Goal: Task Accomplishment & Management: Manage account settings

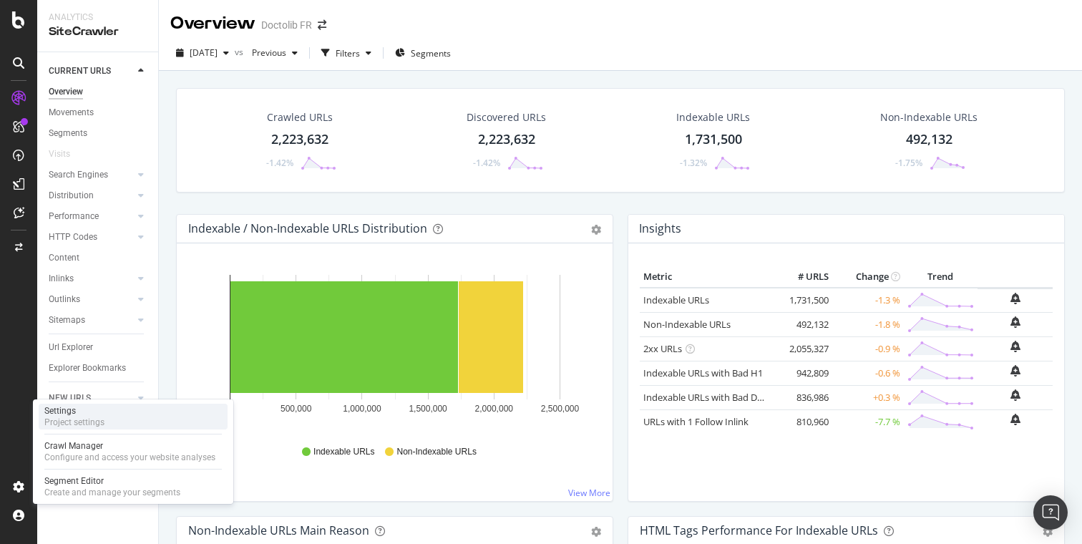
click at [92, 420] on div "Project settings" at bounding box center [74, 421] width 60 height 11
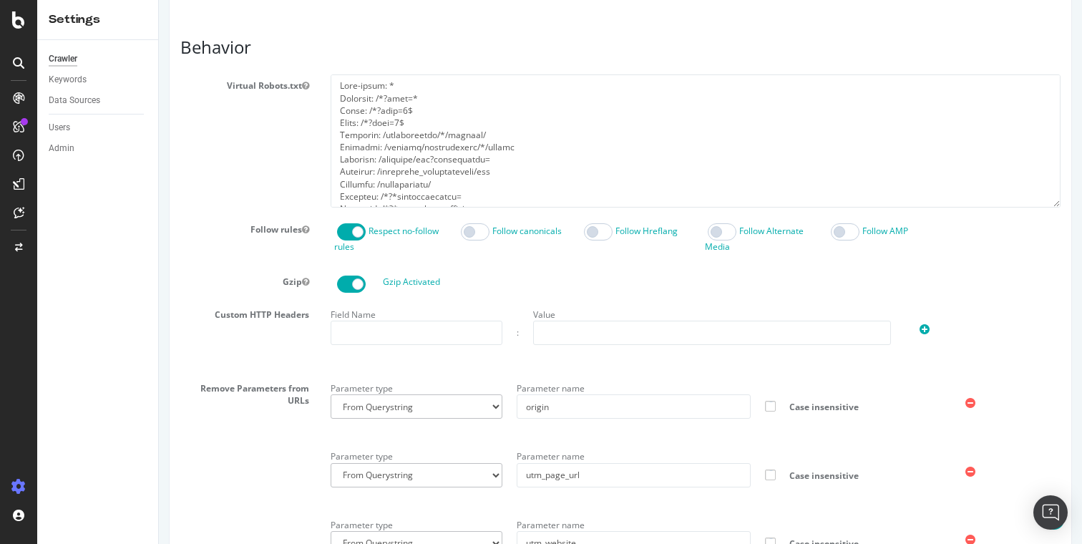
scroll to position [629, 0]
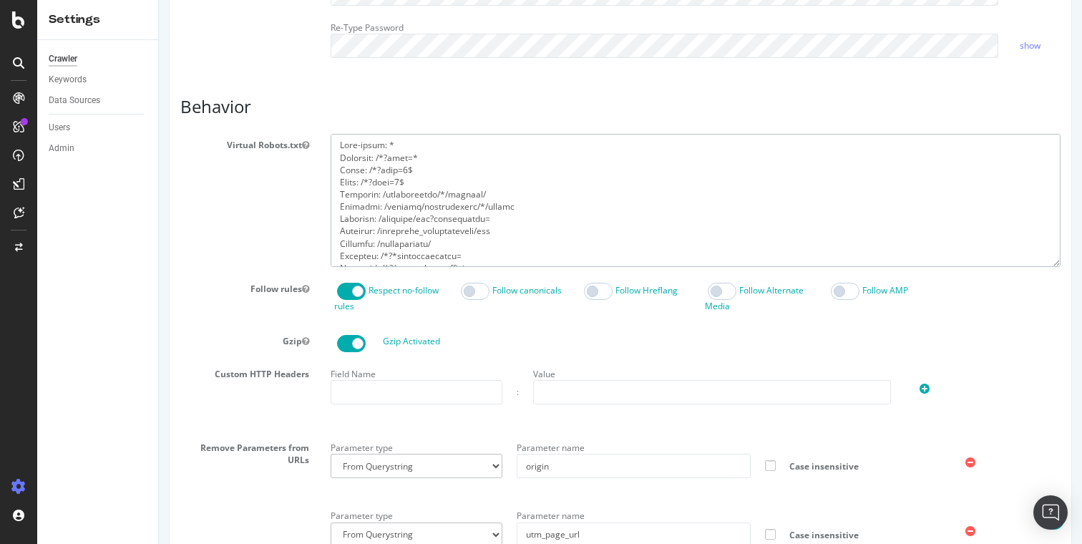
drag, startPoint x: 445, startPoint y: 184, endPoint x: 312, endPoint y: 160, distance: 135.2
click at [312, 160] on div "Virtual Robots.txt" at bounding box center [620, 200] width 901 height 132
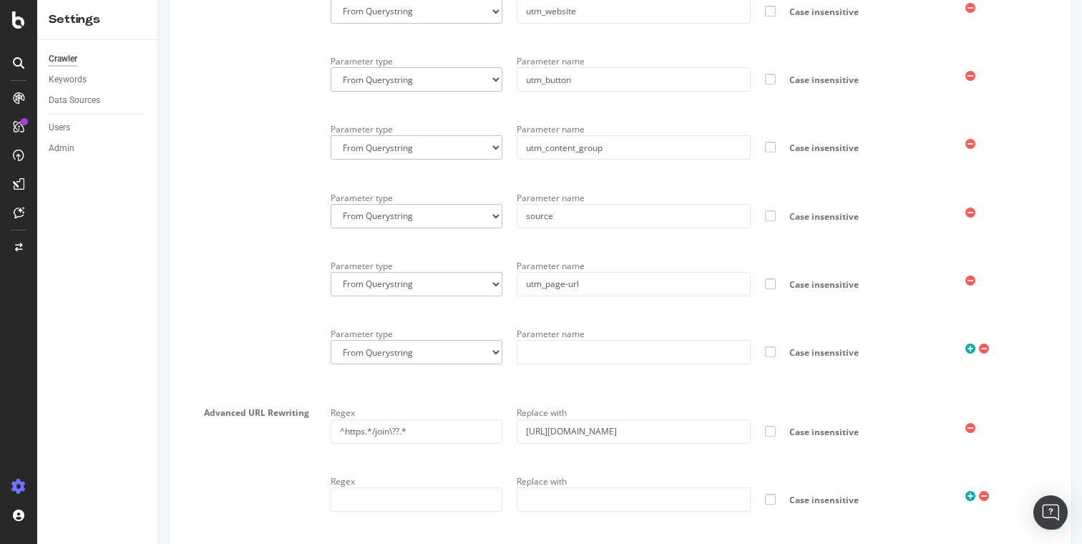
scroll to position [1336, 0]
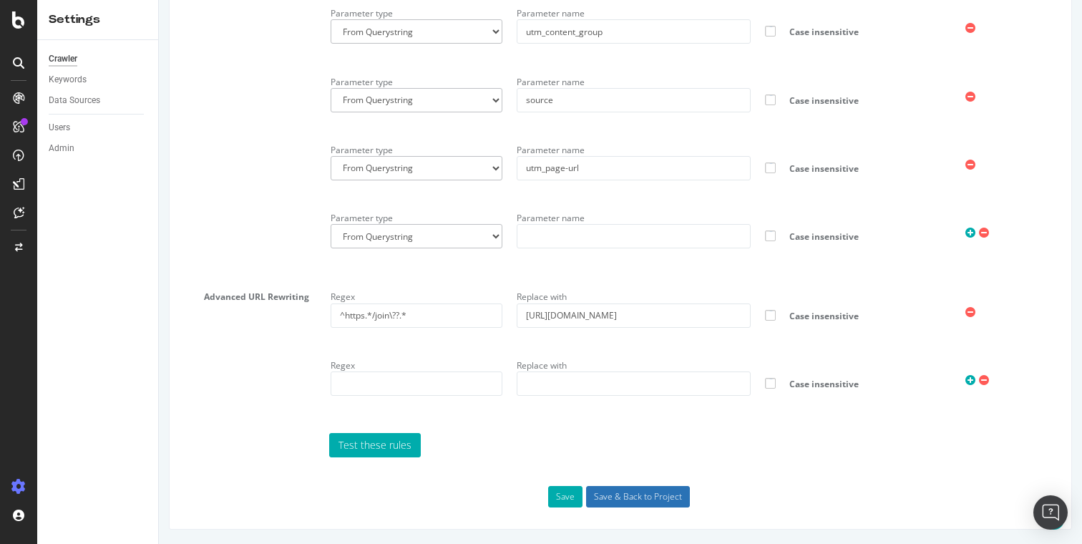
type textarea "User-agent: * Disallow: /appointments/*/reviews/ Disallow: /account/appointment…"
click at [615, 492] on input "Save & Back to Project" at bounding box center [638, 496] width 104 height 21
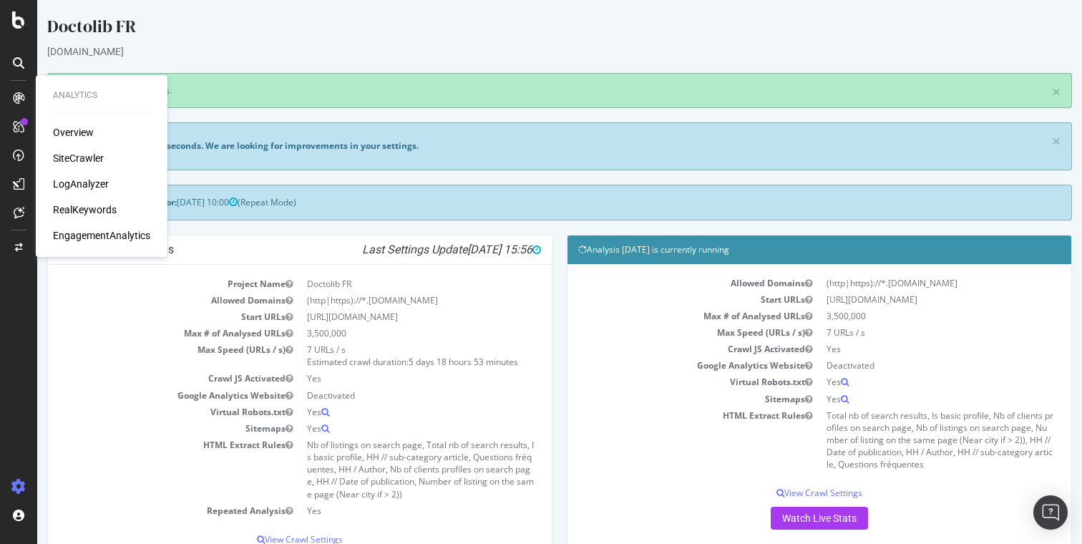
click at [68, 158] on div "SiteCrawler" at bounding box center [78, 158] width 51 height 14
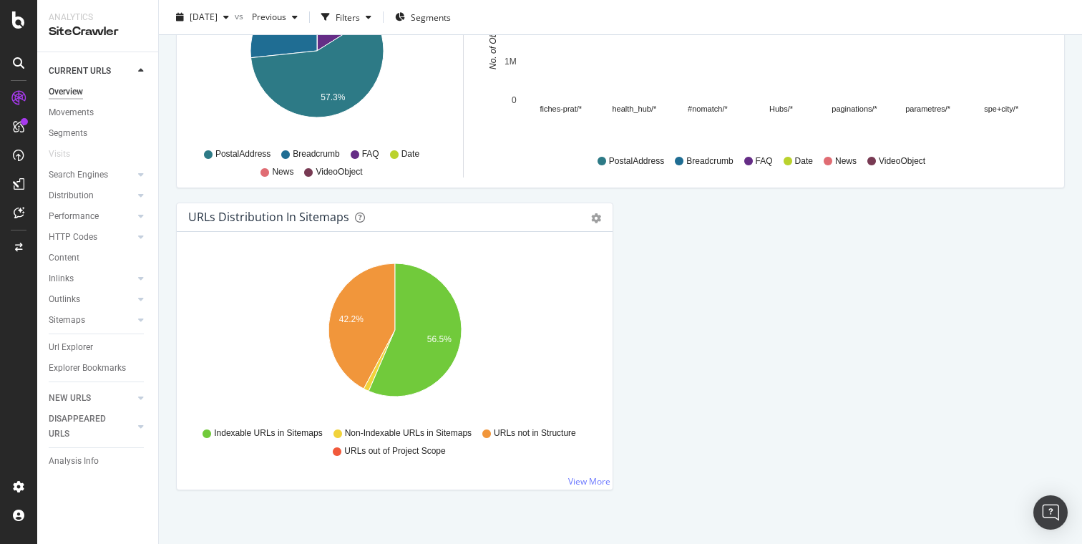
scroll to position [1531, 0]
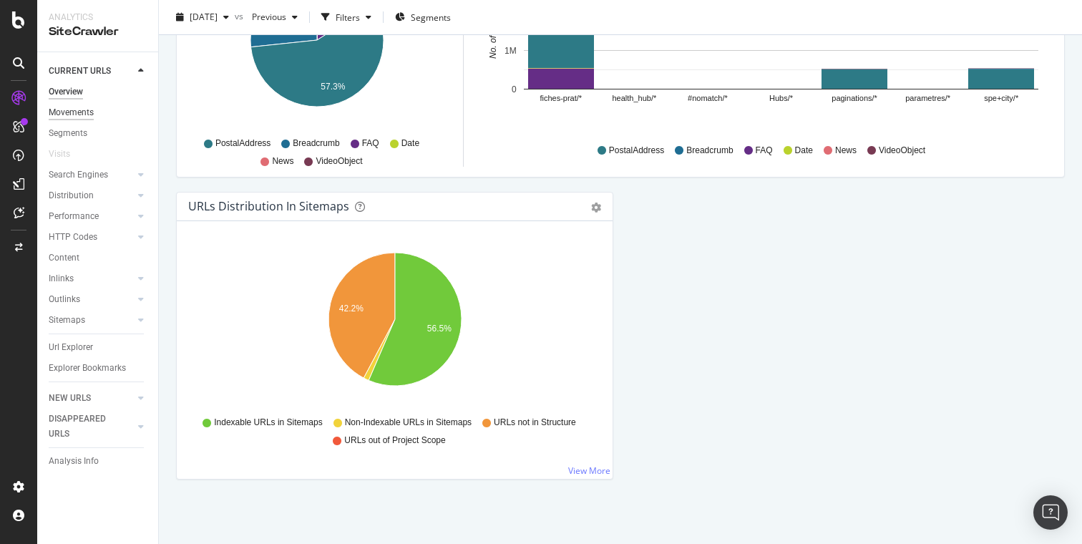
click at [85, 112] on div "Movements" at bounding box center [71, 112] width 45 height 15
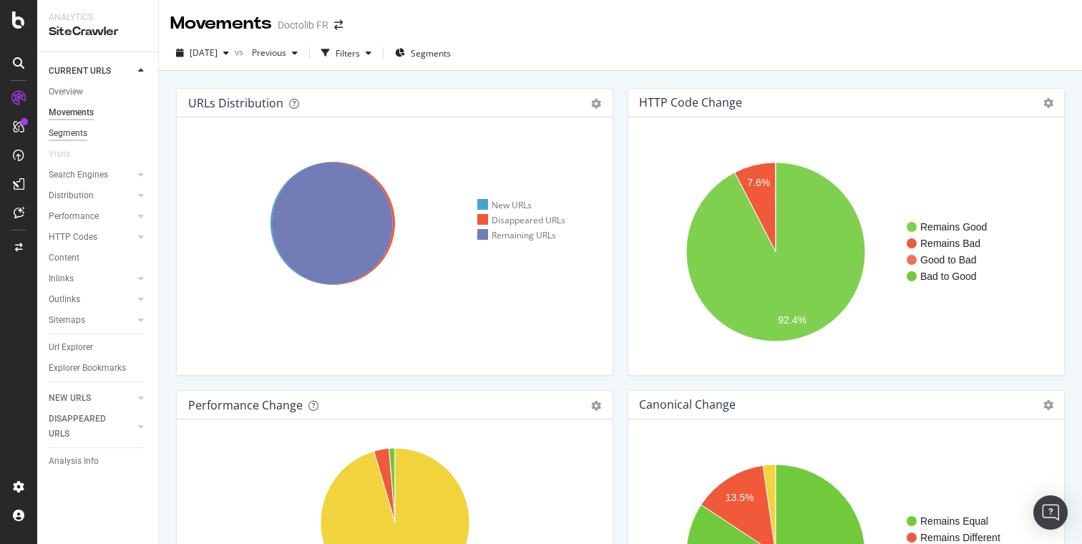
click at [77, 136] on div "Segments" at bounding box center [68, 133] width 39 height 15
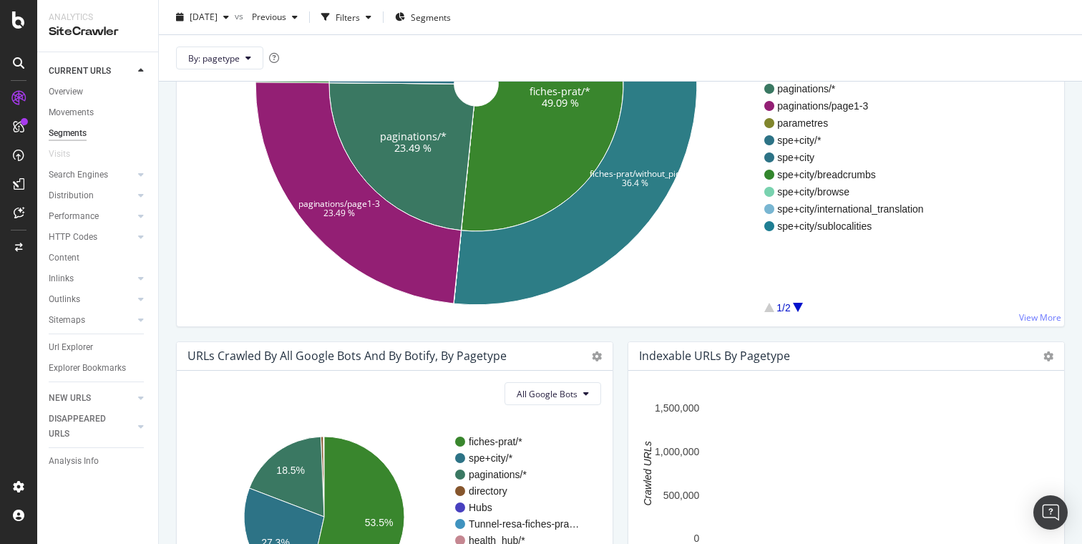
scroll to position [317, 0]
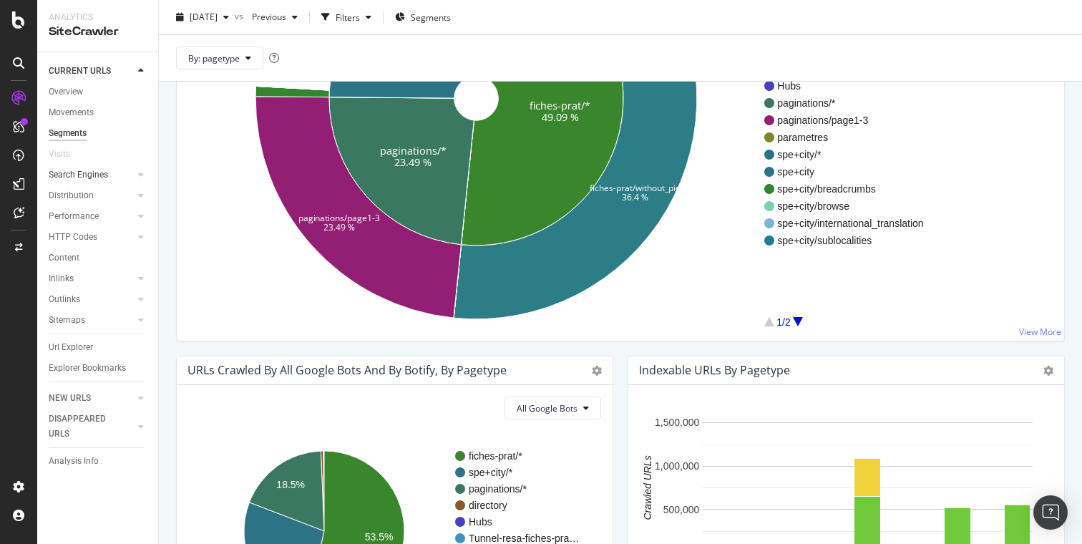
click at [108, 172] on link "Search Engines" at bounding box center [91, 174] width 85 height 15
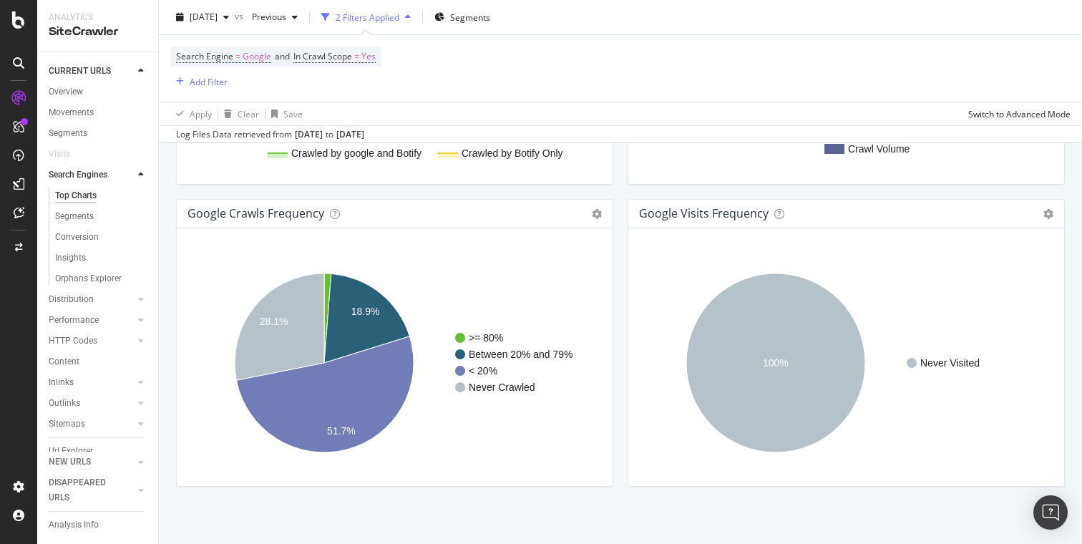
scroll to position [1725, 0]
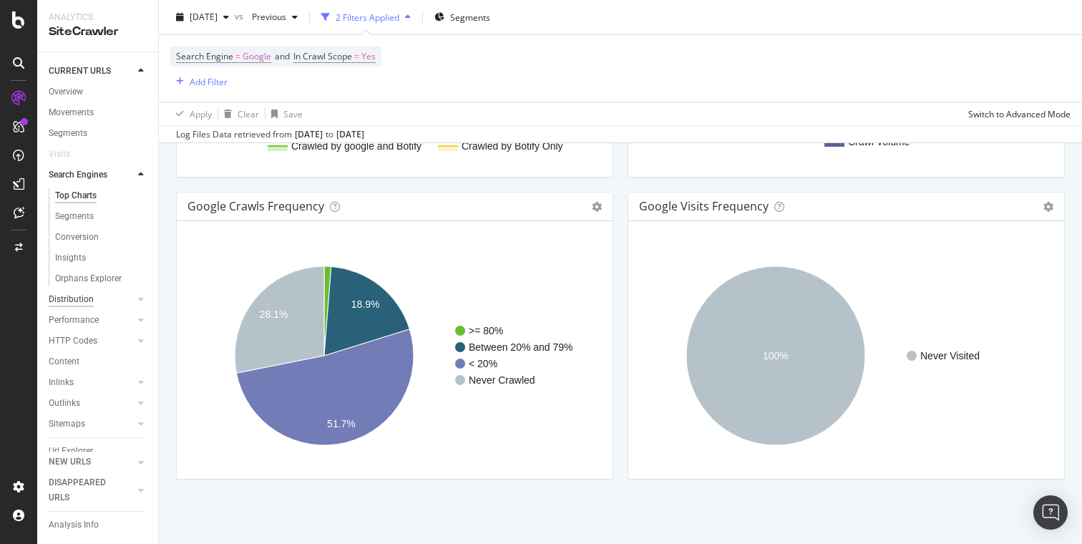
click at [90, 301] on div "Distribution" at bounding box center [71, 299] width 45 height 15
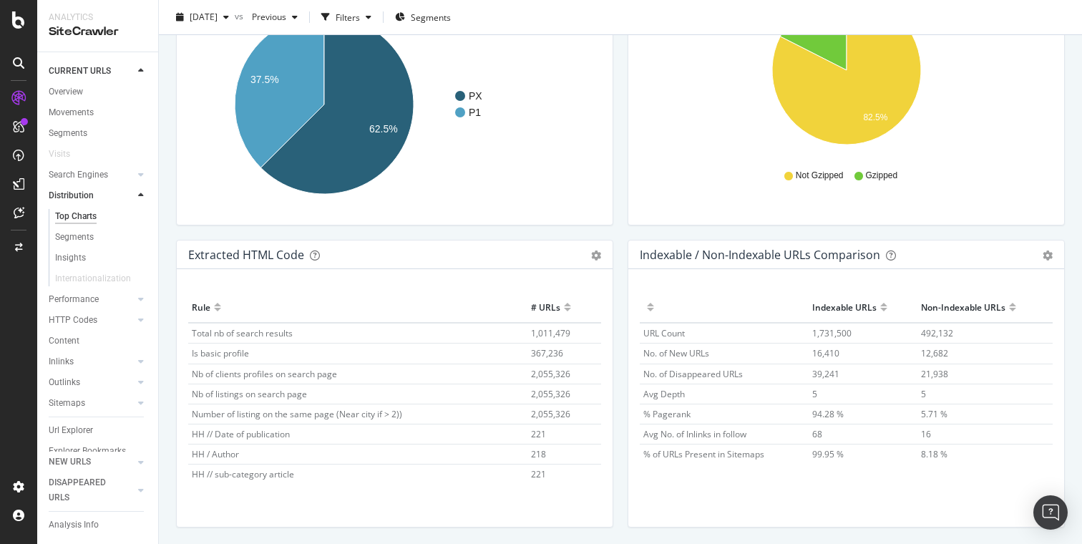
scroll to position [2114, 0]
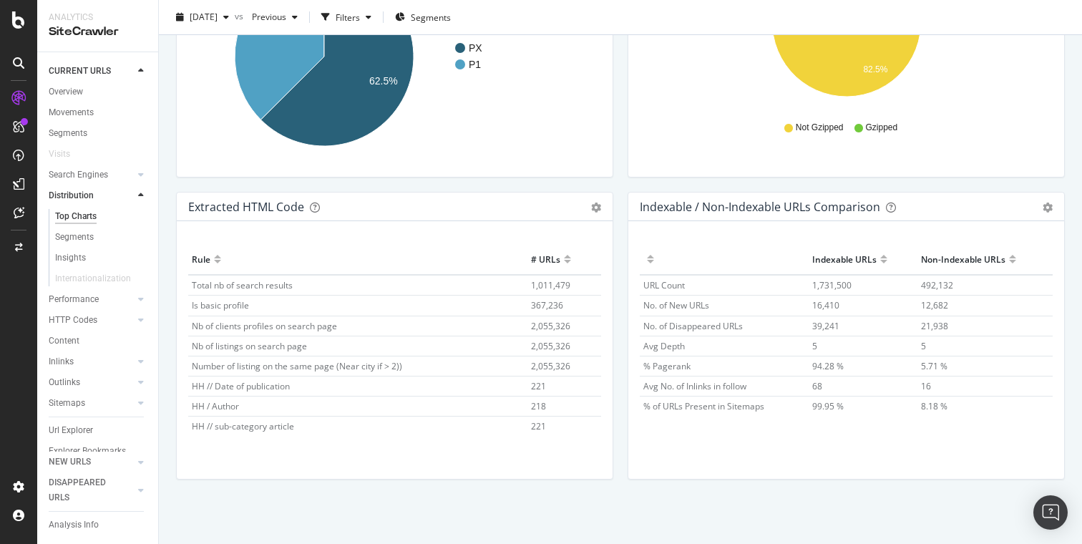
click at [88, 307] on div "Performance" at bounding box center [103, 299] width 109 height 21
drag, startPoint x: 89, startPoint y: 303, endPoint x: 400, endPoint y: 395, distance: 323.9
click at [89, 303] on div "Performance" at bounding box center [74, 299] width 50 height 15
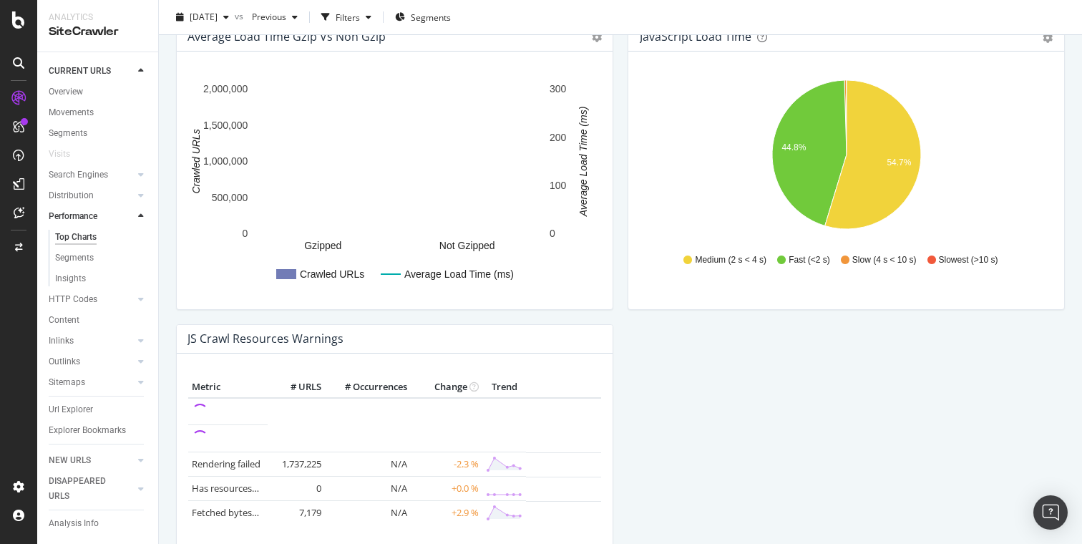
scroll to position [1157, 0]
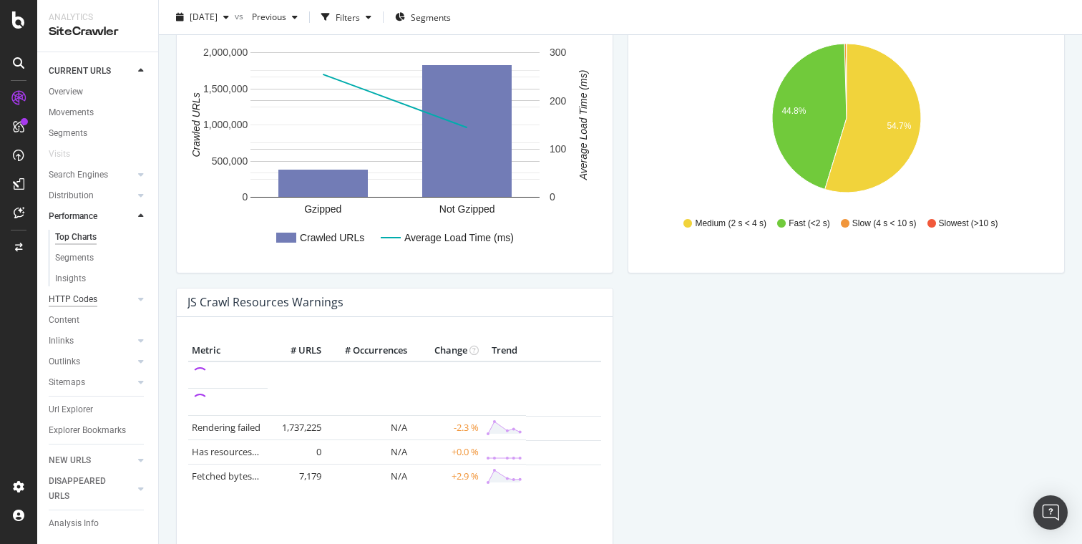
click at [77, 293] on div "HTTP Codes" at bounding box center [73, 299] width 49 height 15
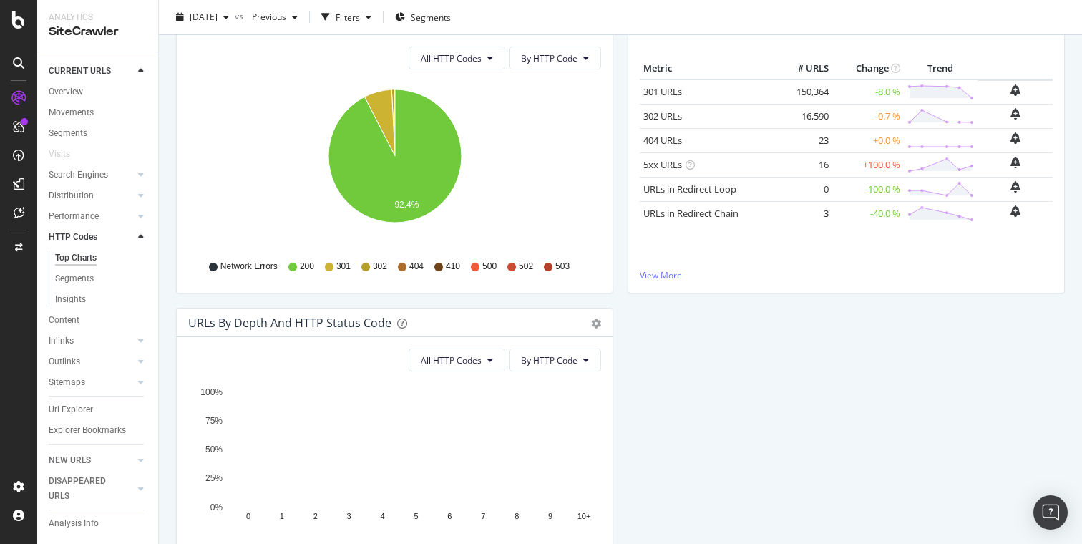
scroll to position [303, 0]
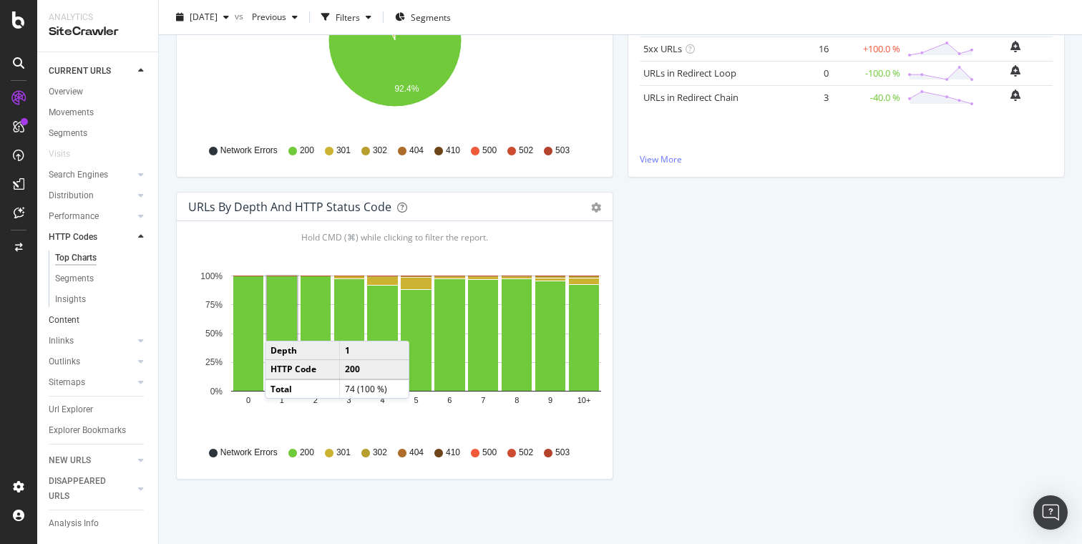
click at [84, 322] on link "Content" at bounding box center [98, 320] width 99 height 15
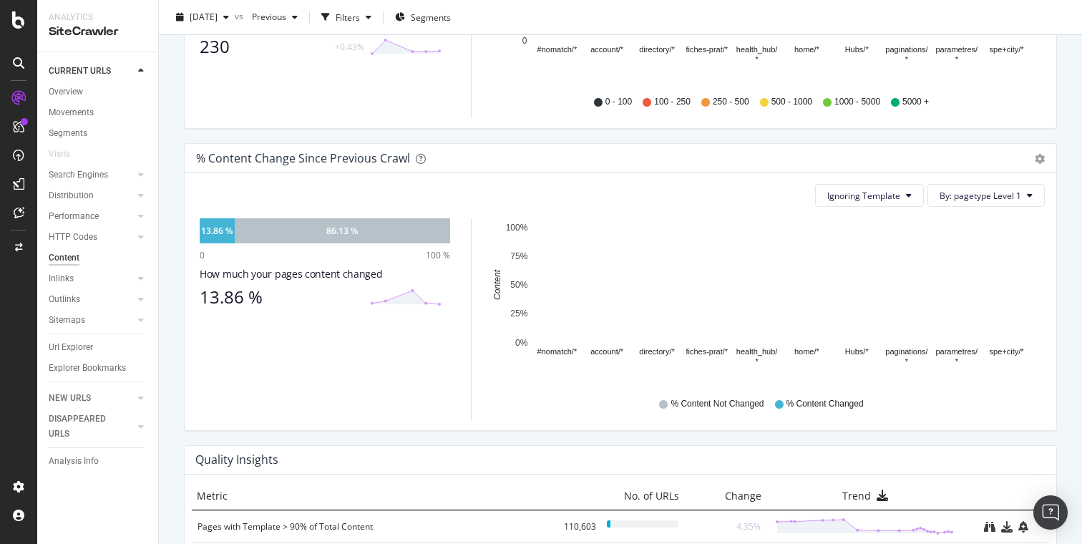
scroll to position [853, 0]
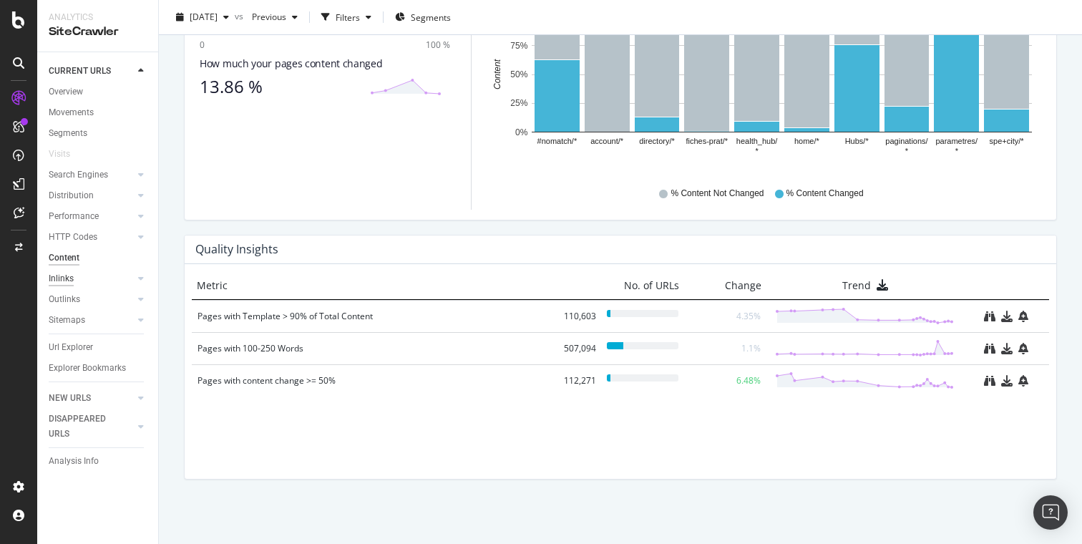
click at [60, 279] on div "Inlinks" at bounding box center [61, 278] width 25 height 15
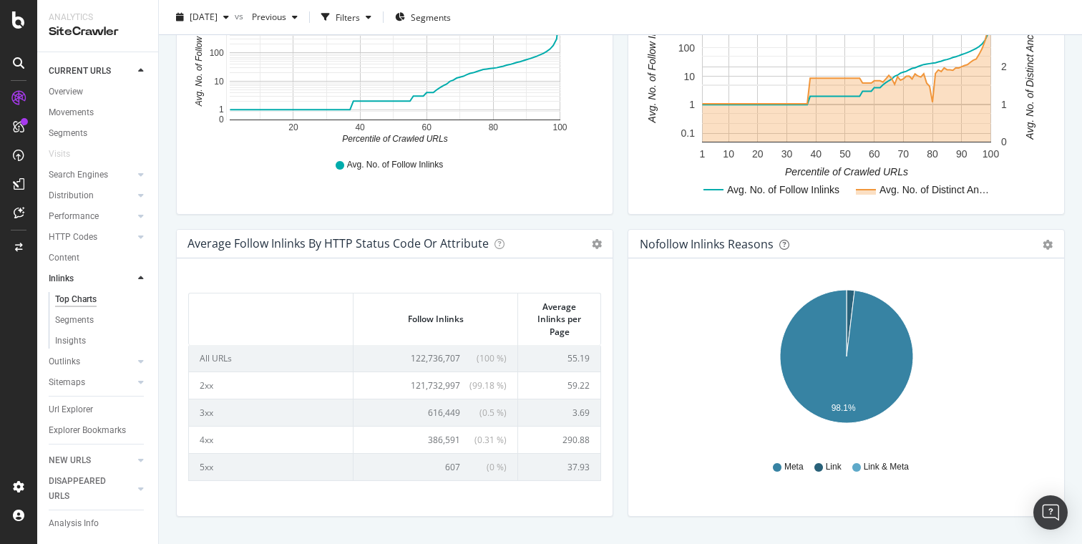
scroll to position [605, 0]
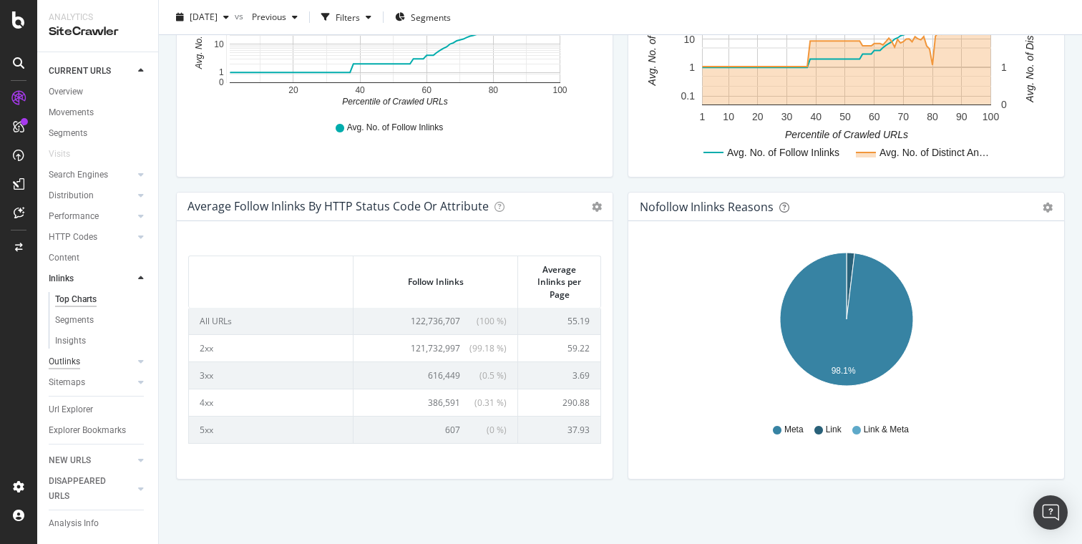
click at [72, 359] on div "Outlinks" at bounding box center [64, 361] width 31 height 15
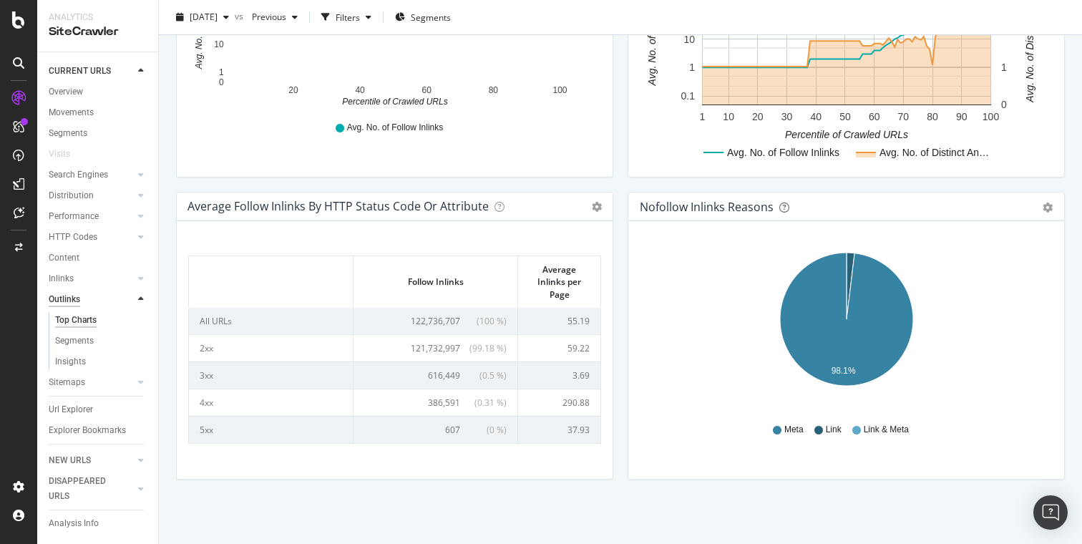
scroll to position [605, 0]
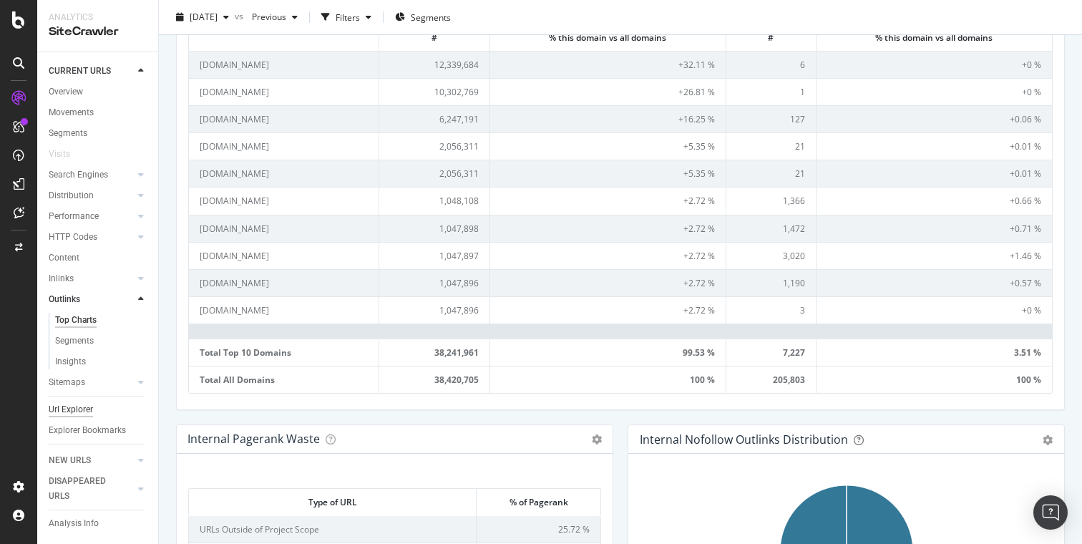
click at [77, 411] on div "Url Explorer" at bounding box center [71, 409] width 44 height 15
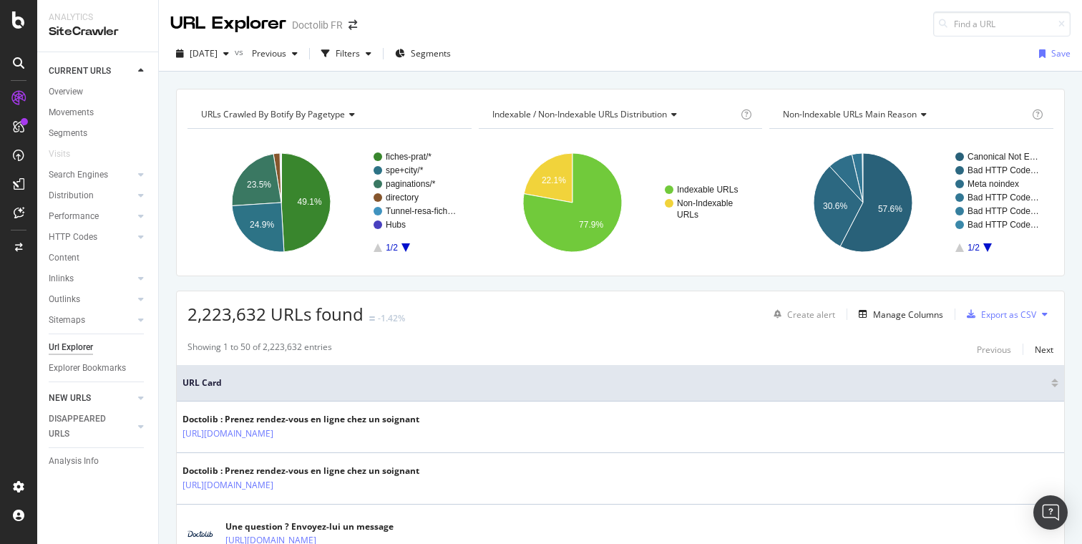
click at [92, 395] on link "NEW URLS" at bounding box center [91, 398] width 85 height 15
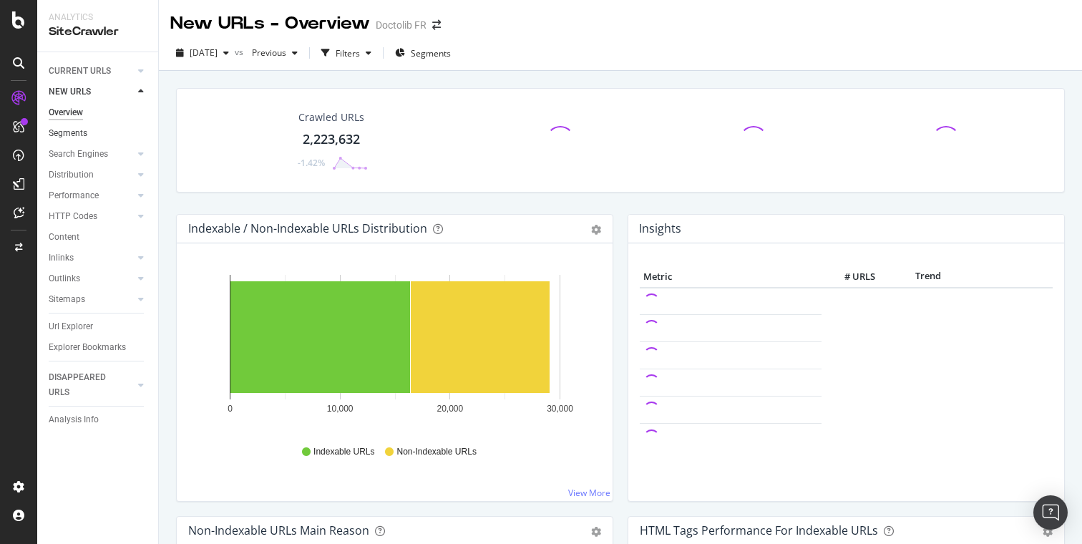
click at [100, 130] on link "Segments" at bounding box center [98, 133] width 99 height 15
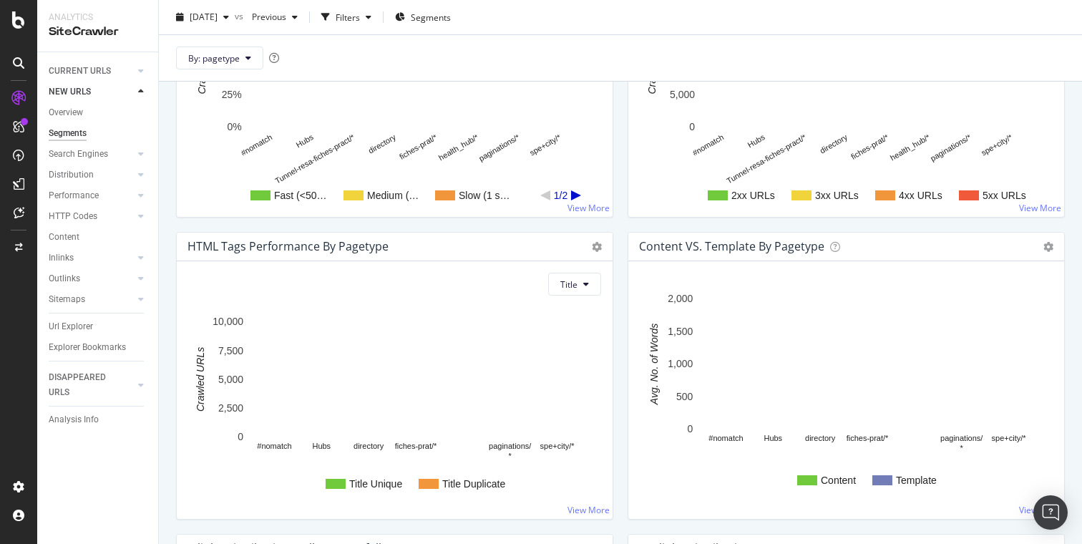
scroll to position [1269, 0]
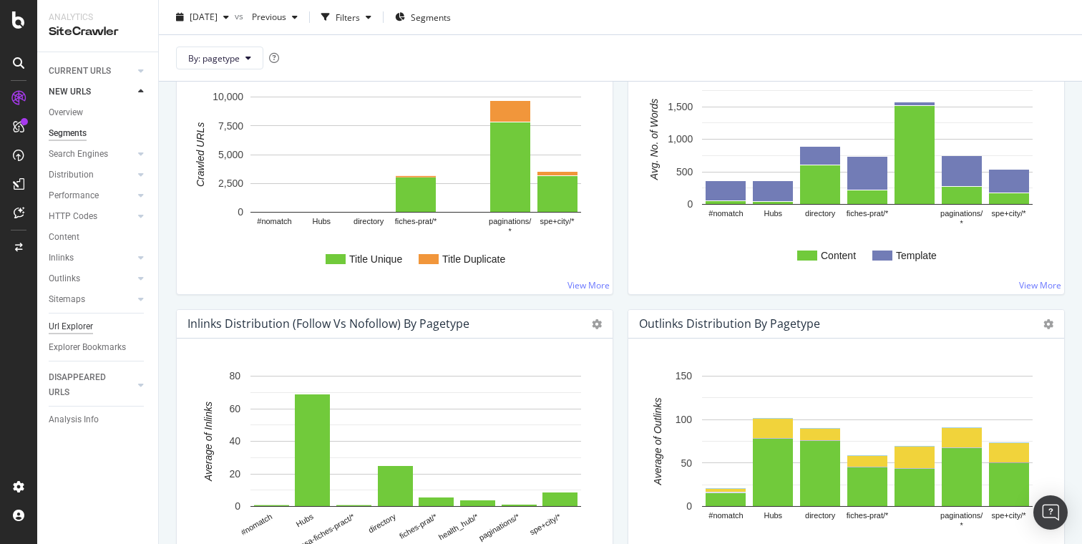
click at [85, 320] on div "Url Explorer" at bounding box center [71, 326] width 44 height 15
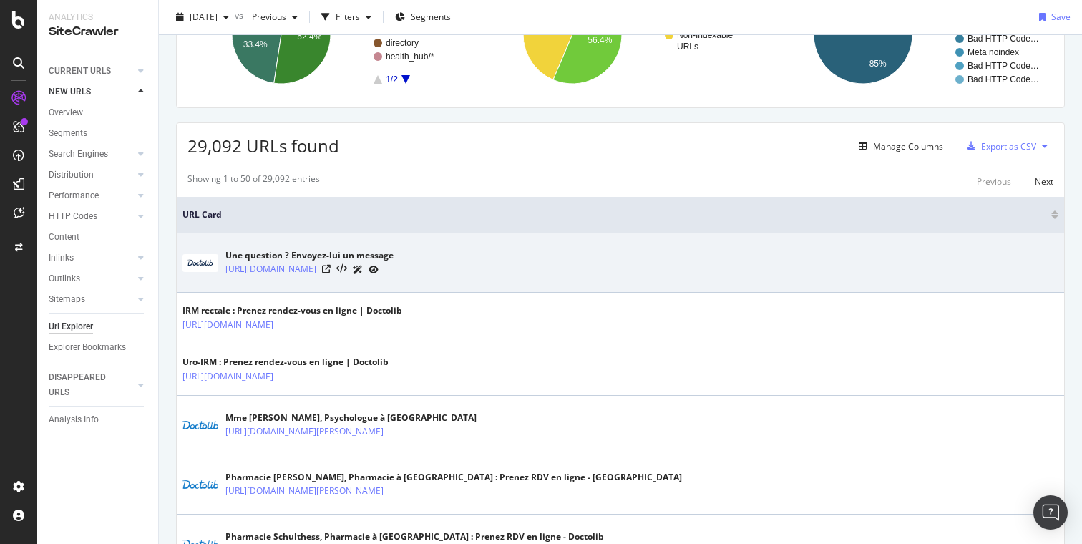
scroll to position [170, 0]
click at [330, 267] on icon at bounding box center [326, 267] width 9 height 9
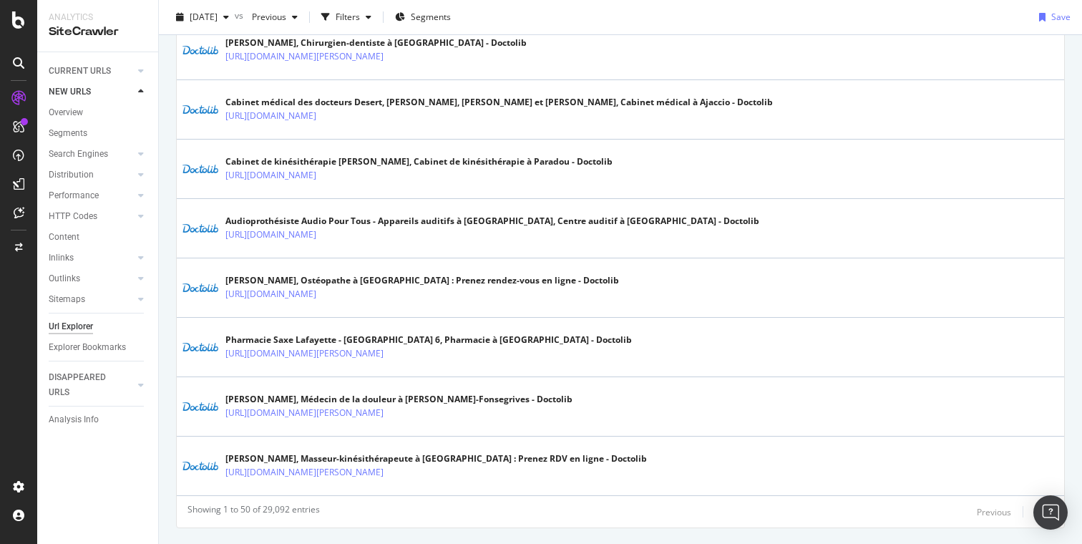
scroll to position [2893, 0]
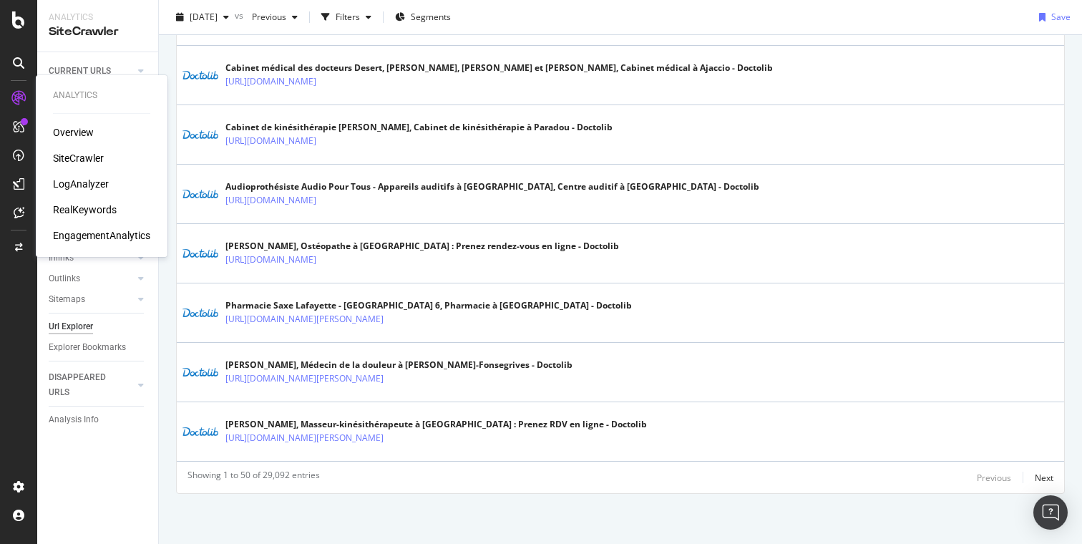
click at [89, 187] on div "LogAnalyzer" at bounding box center [81, 184] width 56 height 14
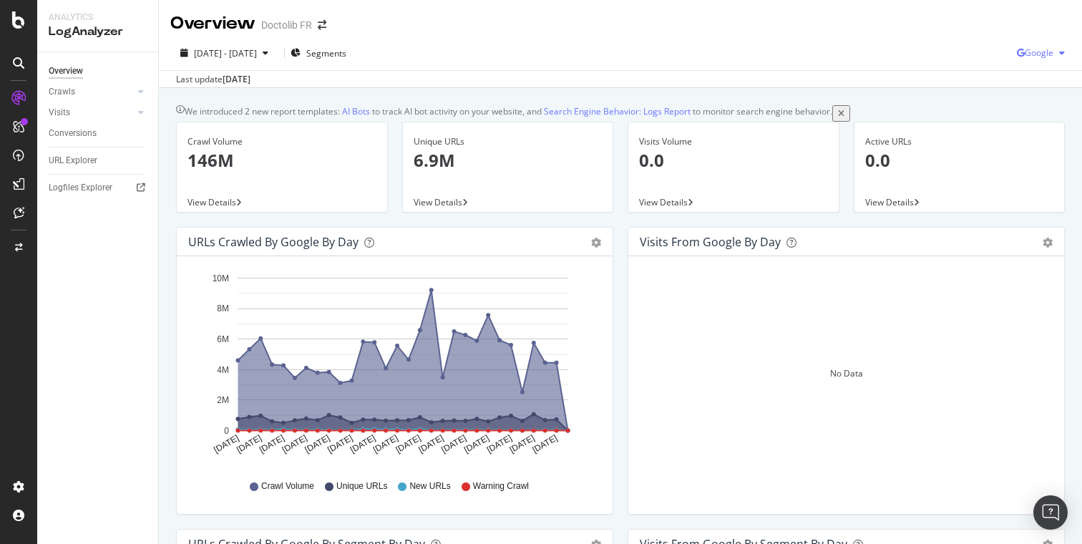
click at [1022, 51] on icon "button" at bounding box center [1020, 53] width 8 height 9
click at [1005, 111] on span at bounding box center [997, 107] width 17 height 17
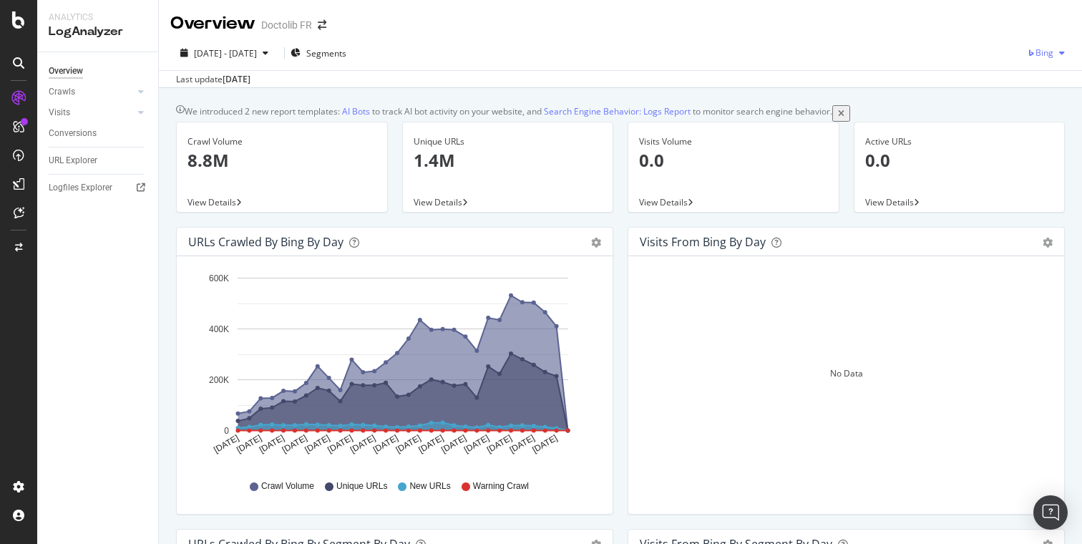
click at [1046, 58] on span "Bing" at bounding box center [1044, 52] width 18 height 12
click at [1034, 137] on span "OpenAI" at bounding box center [1038, 134] width 53 height 13
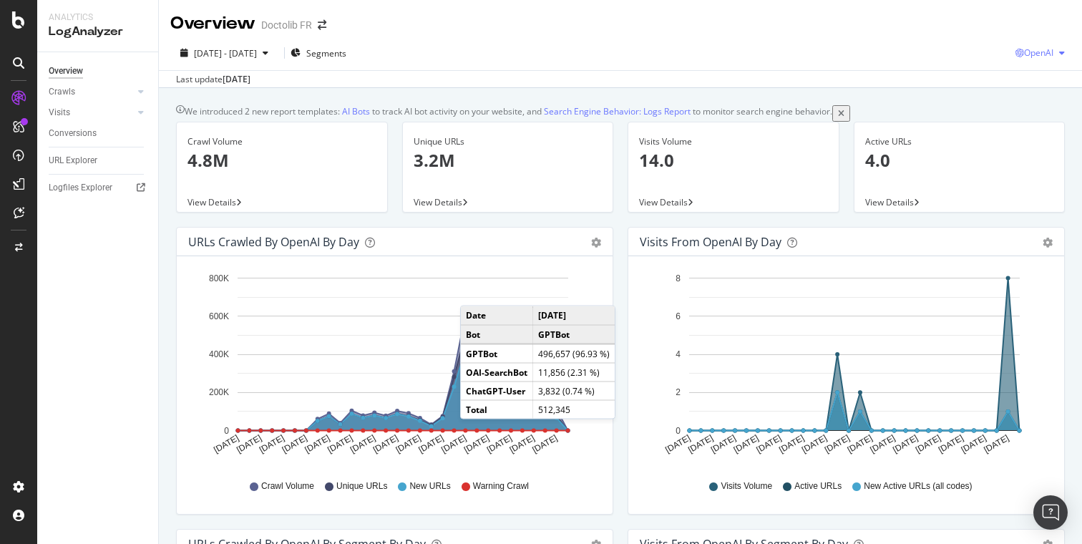
click at [1041, 46] on span "OpenAI" at bounding box center [1038, 52] width 29 height 12
click at [1028, 149] on div "Other AI Bots" at bounding box center [1027, 158] width 99 height 26
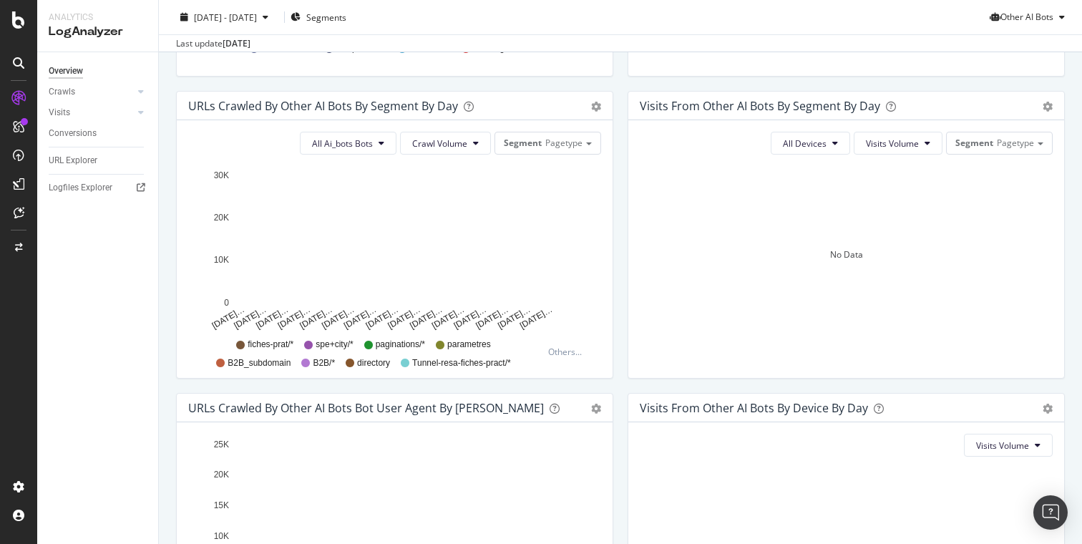
scroll to position [649, 0]
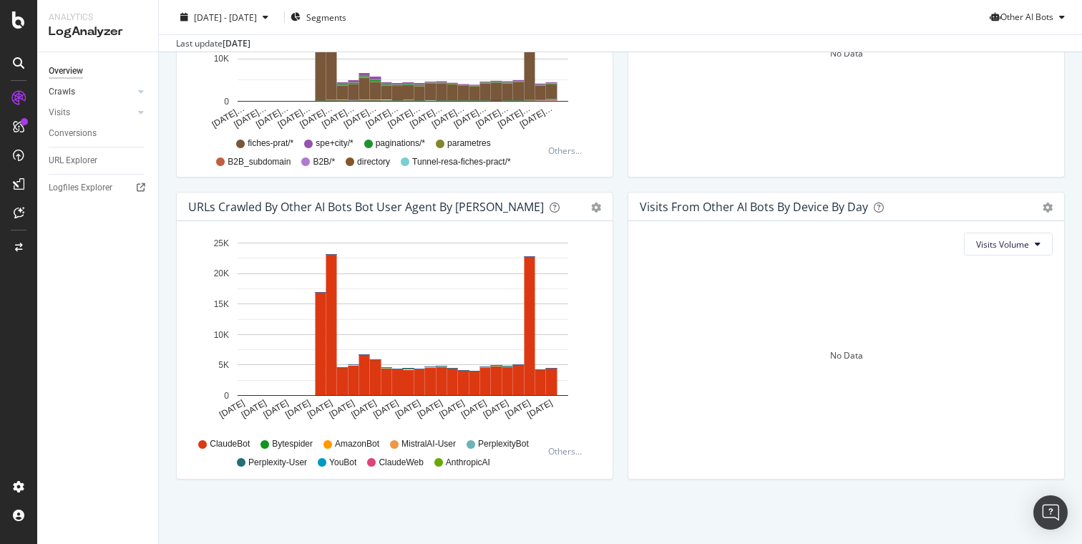
click at [81, 97] on link "Crawls" at bounding box center [91, 91] width 85 height 15
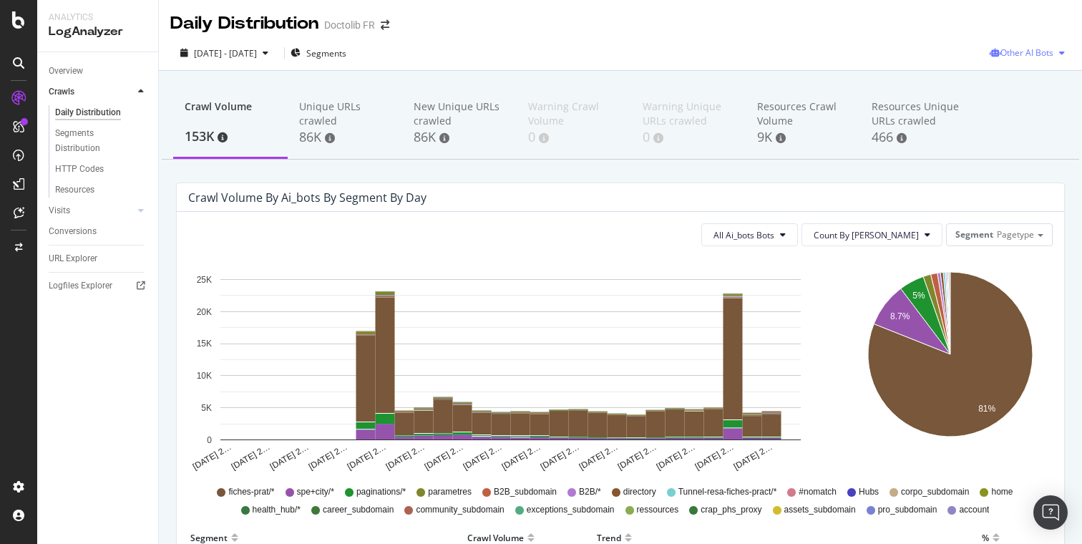
click at [1041, 54] on span "Other AI Bots" at bounding box center [1026, 52] width 53 height 12
click at [1016, 82] on span "Google" at bounding box center [1036, 81] width 56 height 13
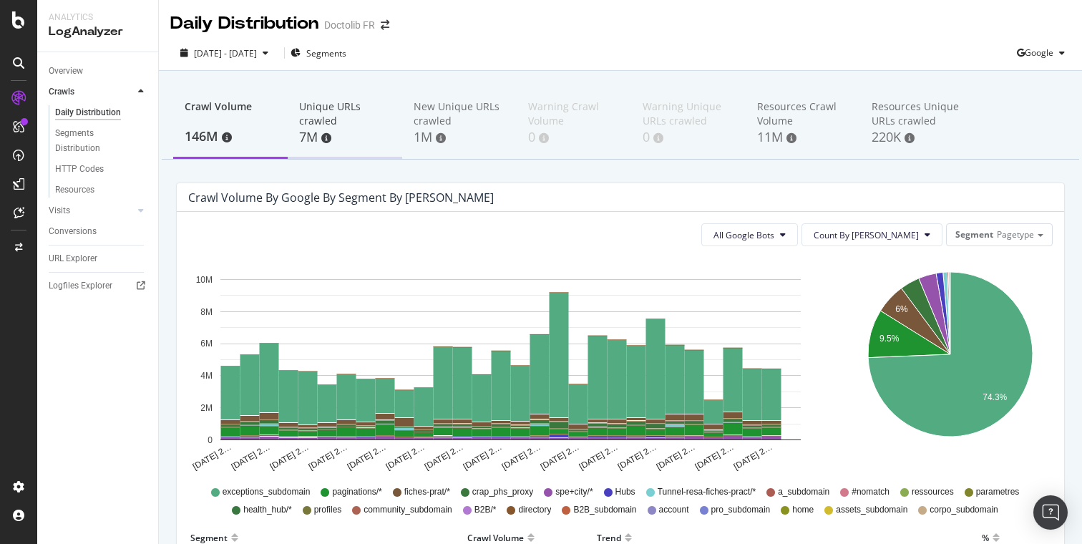
click at [336, 120] on div "Unique URLs crawled" at bounding box center [345, 113] width 92 height 29
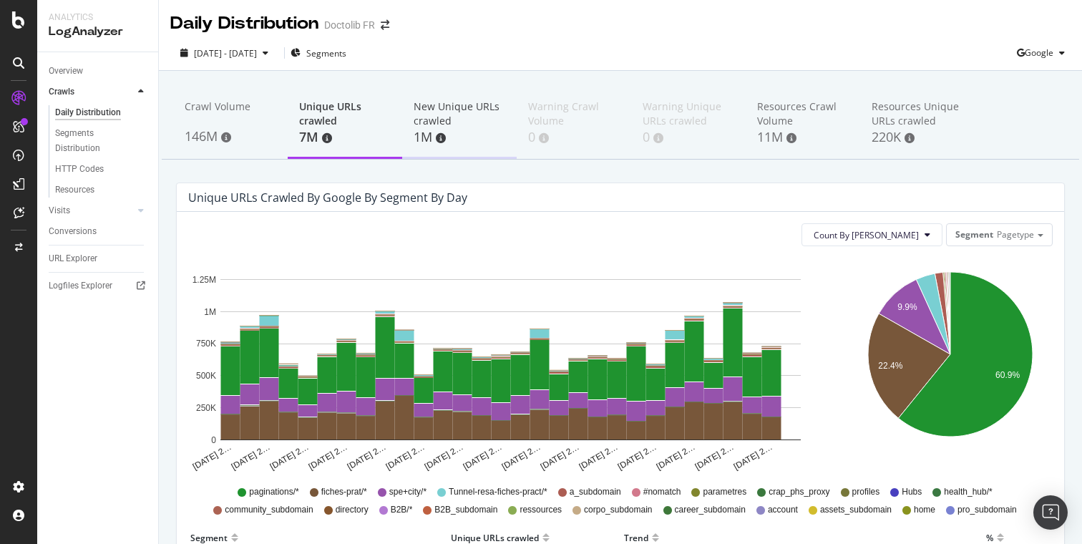
click at [425, 127] on div "New Unique URLs crawled" at bounding box center [459, 113] width 92 height 29
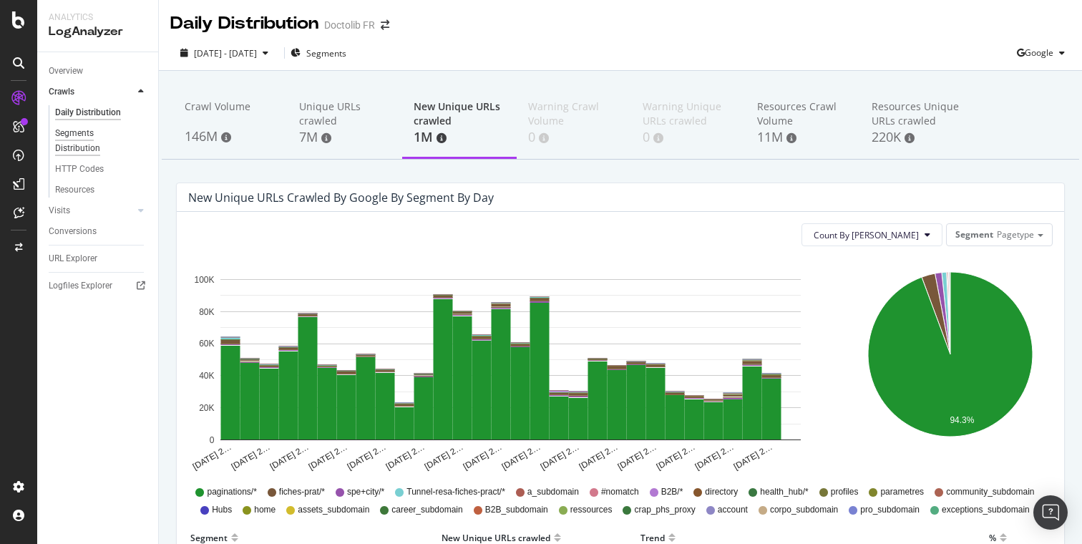
click at [106, 141] on div "Segments Distribution" at bounding box center [94, 141] width 79 height 30
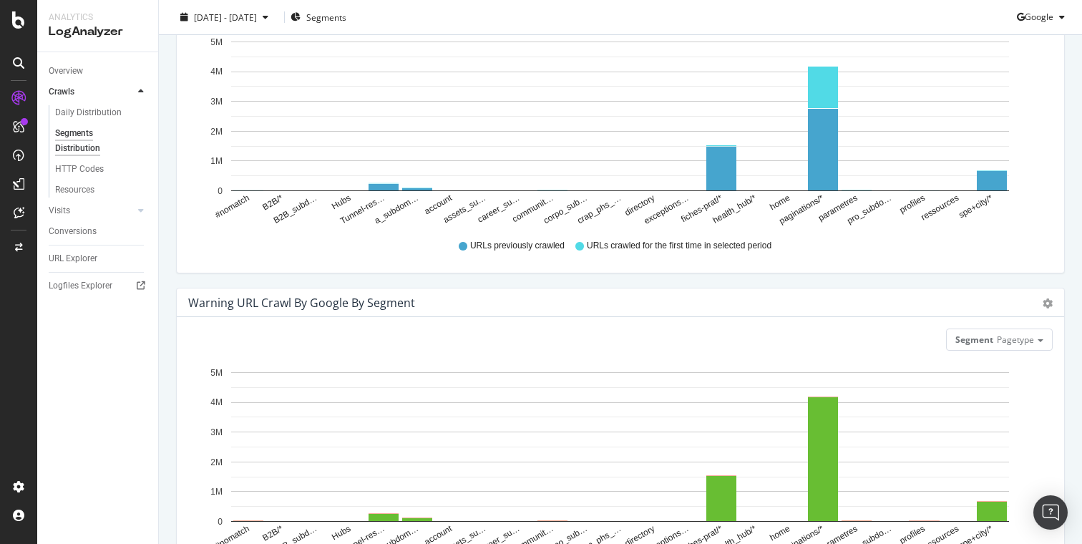
scroll to position [586, 0]
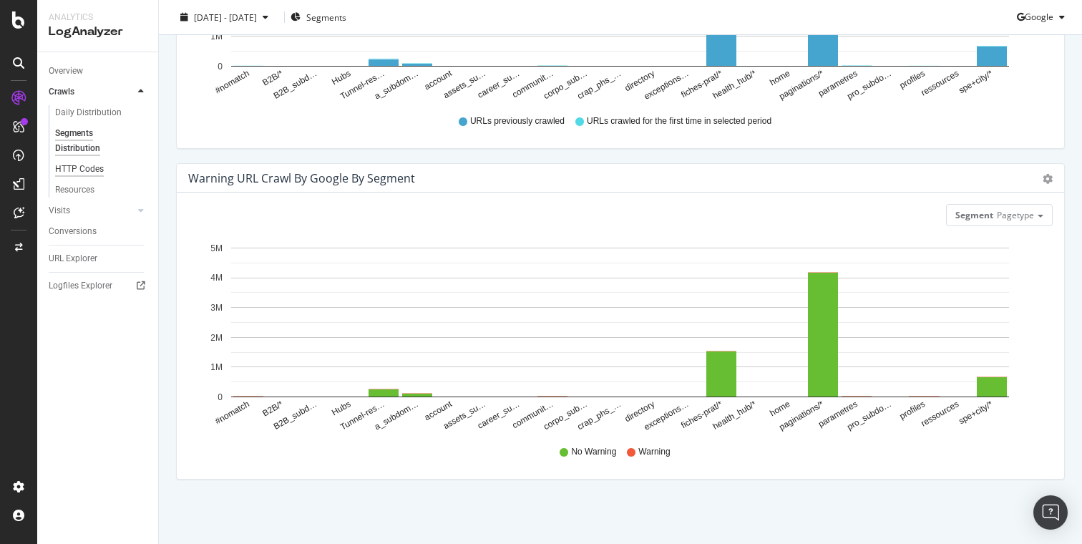
click at [79, 175] on div "HTTP Codes" at bounding box center [79, 169] width 49 height 15
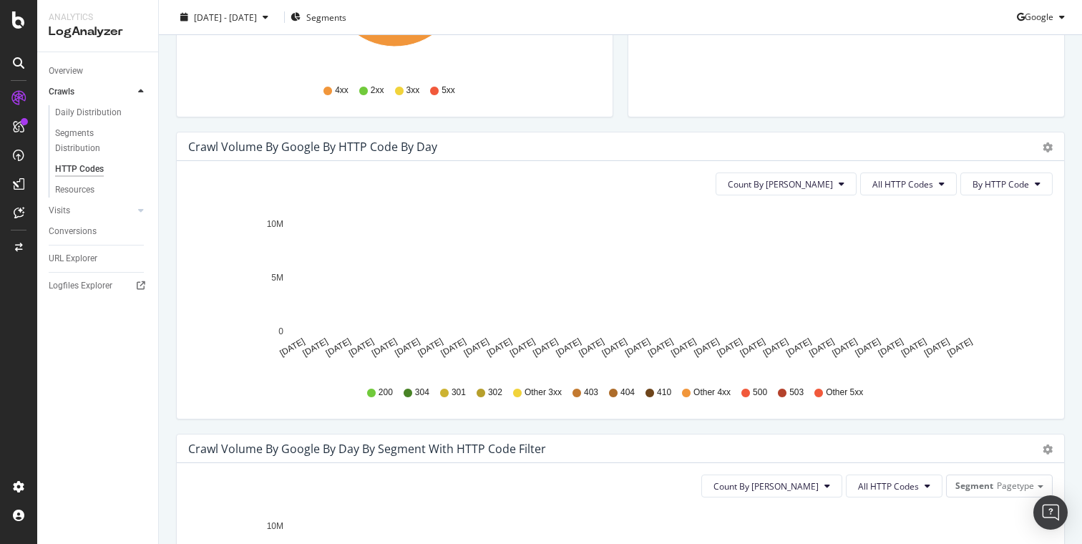
scroll to position [383, 0]
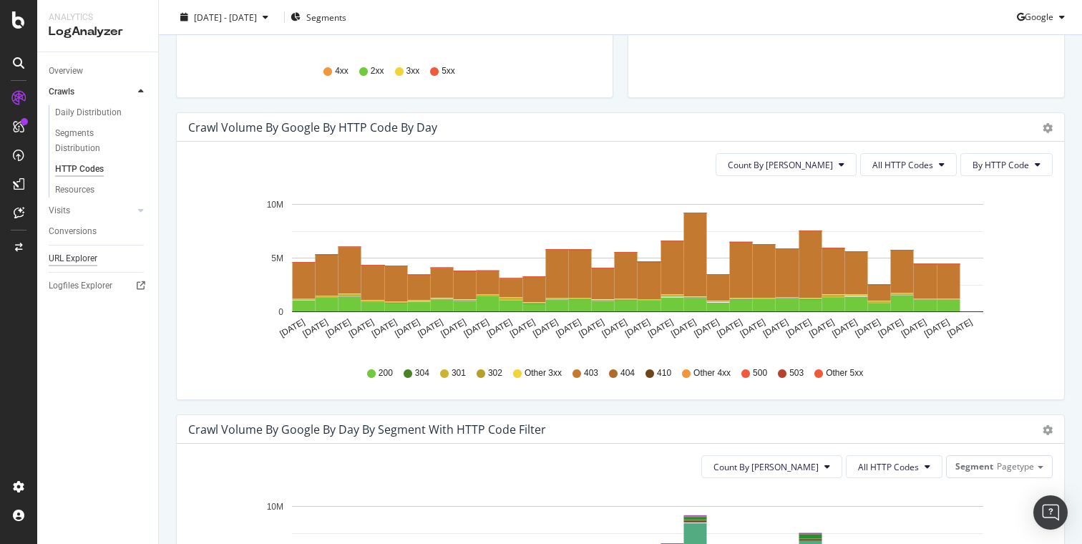
click at [90, 253] on div "URL Explorer" at bounding box center [73, 258] width 49 height 15
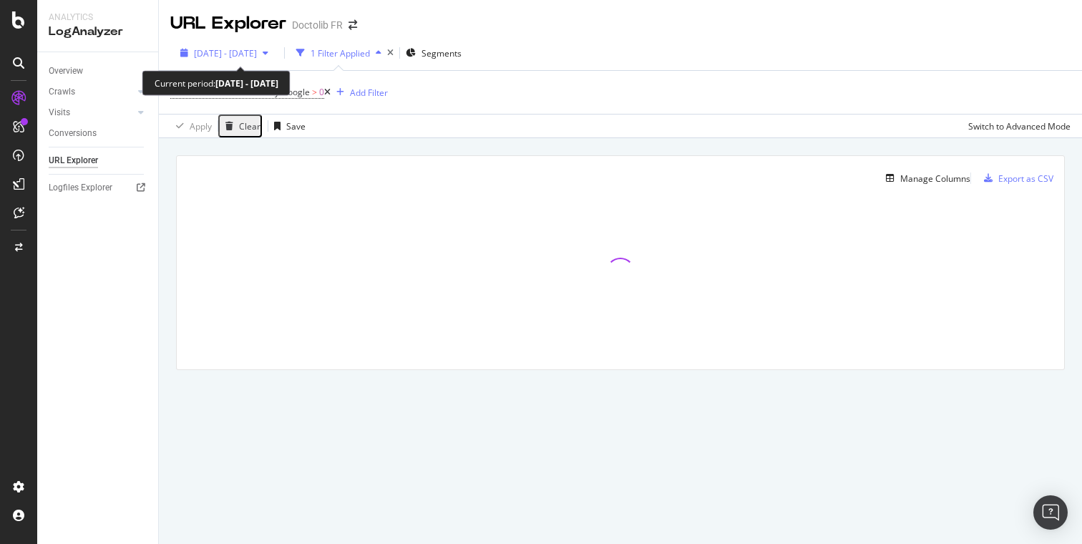
click at [268, 53] on icon "button" at bounding box center [266, 53] width 6 height 9
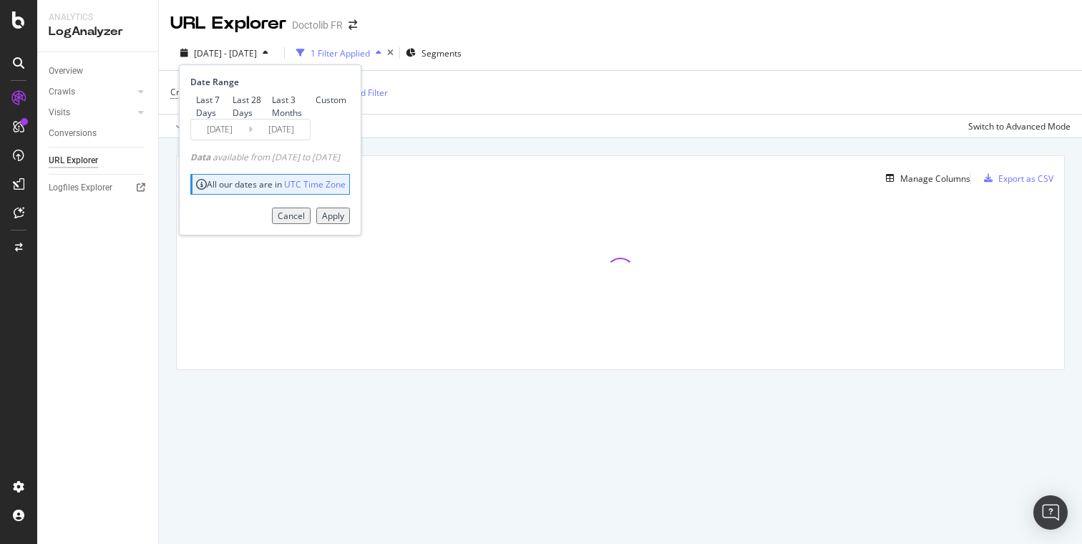
click at [227, 104] on div "Last 7 Days" at bounding box center [211, 106] width 31 height 24
type input "[DATE]"
click at [344, 222] on div "Apply" at bounding box center [333, 216] width 22 height 12
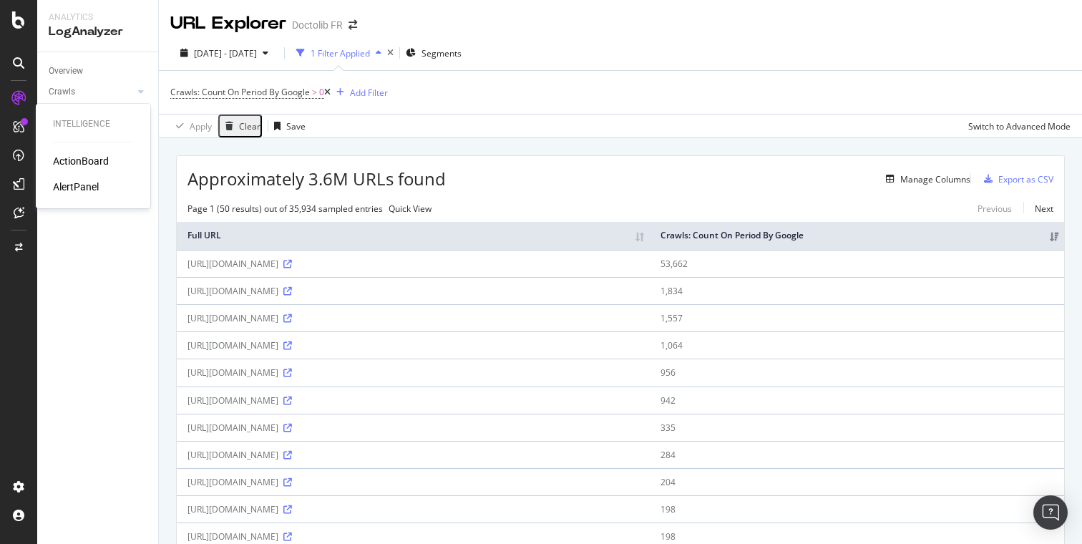
click at [66, 165] on div "ActionBoard" at bounding box center [81, 161] width 56 height 14
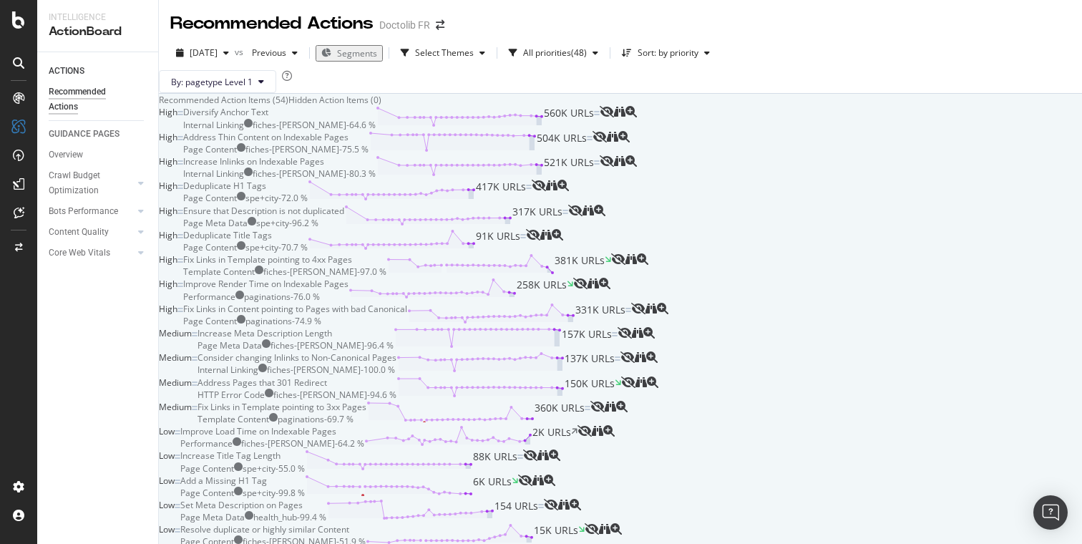
scroll to position [3259, 0]
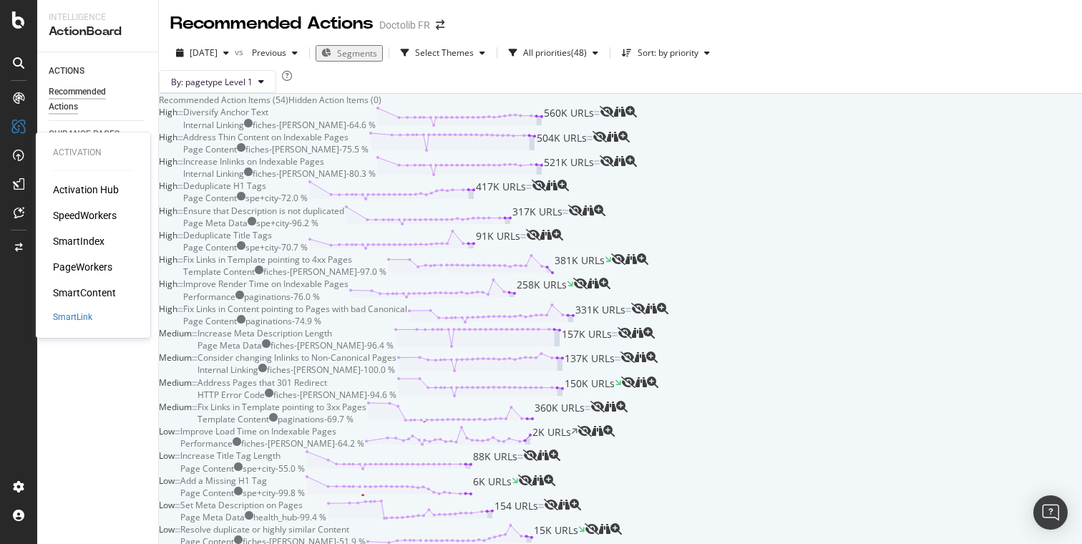
click at [92, 212] on div "SpeedWorkers" at bounding box center [85, 215] width 64 height 14
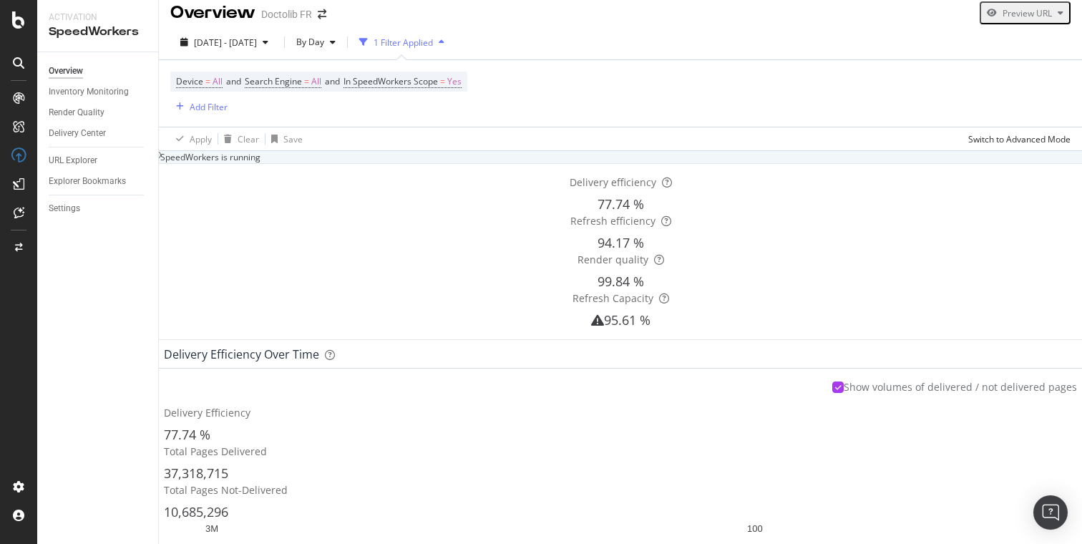
scroll to position [87, 0]
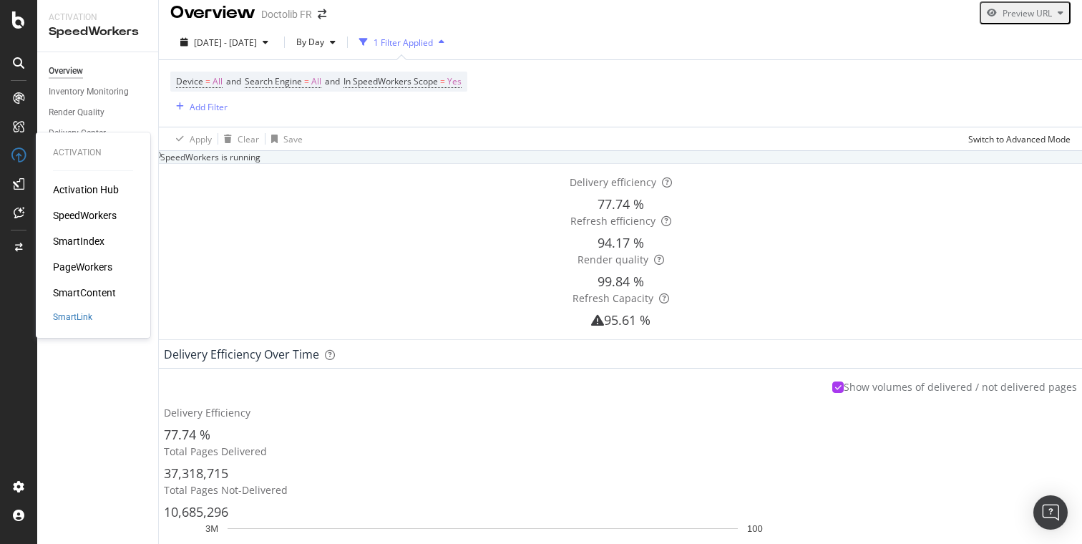
click at [100, 273] on div "PageWorkers" at bounding box center [82, 267] width 59 height 14
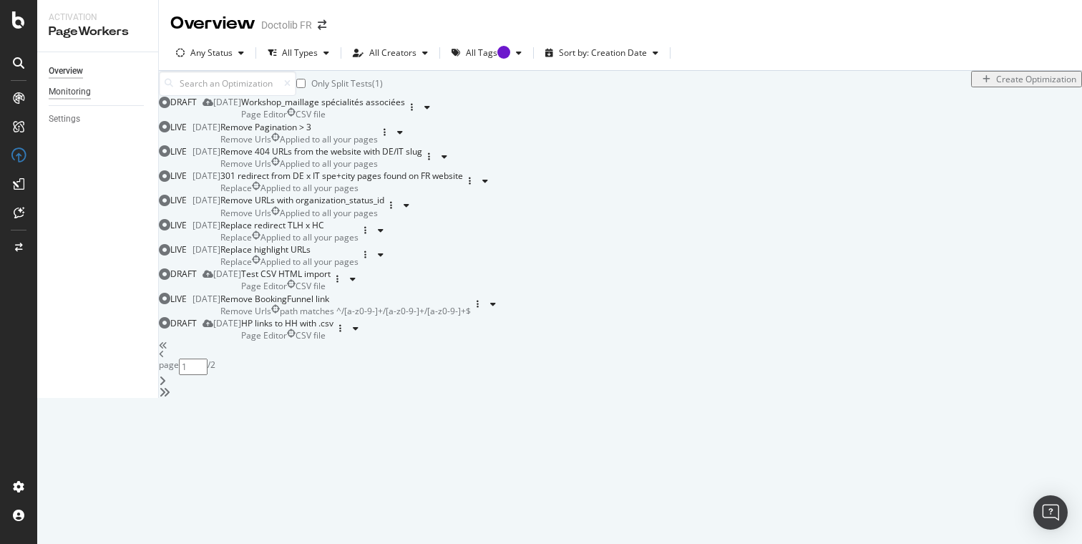
click at [84, 89] on div "Monitoring" at bounding box center [70, 91] width 42 height 15
